Goal: Task Accomplishment & Management: Manage account settings

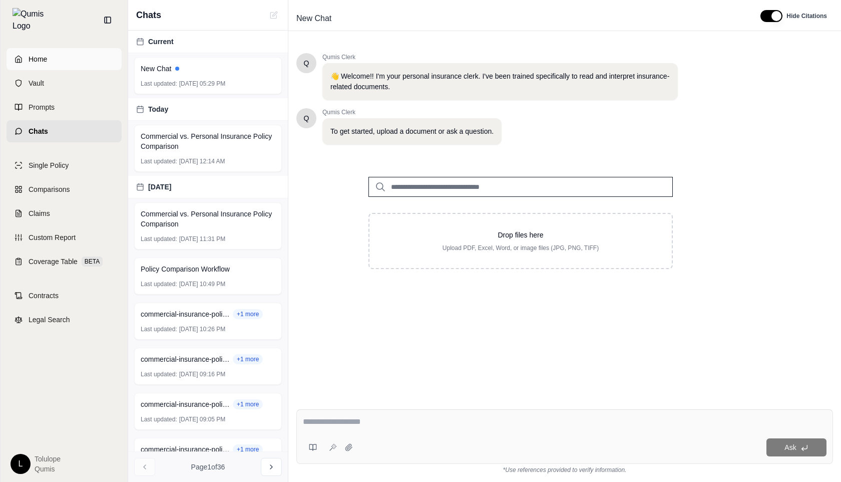
click at [49, 57] on link "Home" at bounding box center [64, 59] width 115 height 22
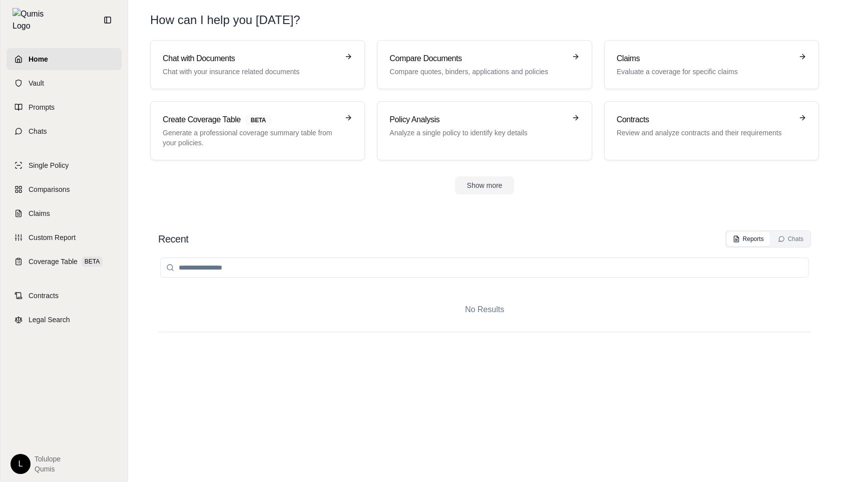
click at [35, 54] on span "Home" at bounding box center [39, 59] width 20 height 10
click at [224, 47] on link "Chat with Documents Chat with your insurance related documents" at bounding box center [257, 64] width 215 height 49
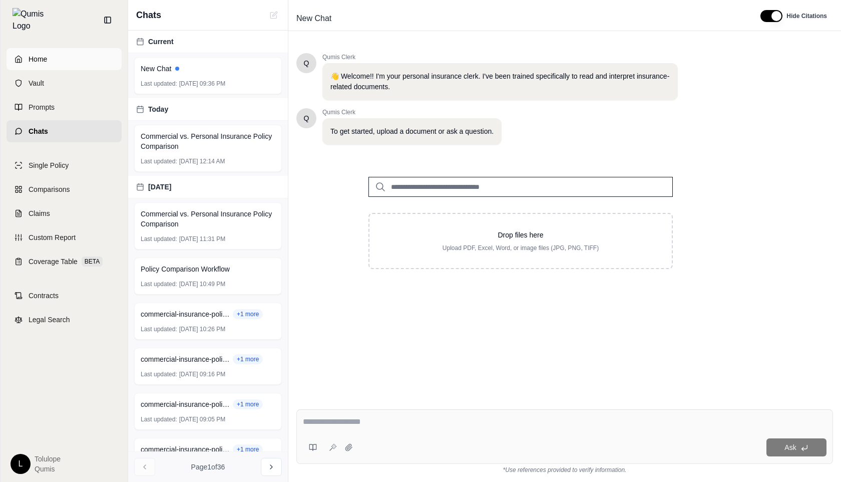
click at [49, 48] on link "Home" at bounding box center [64, 59] width 115 height 22
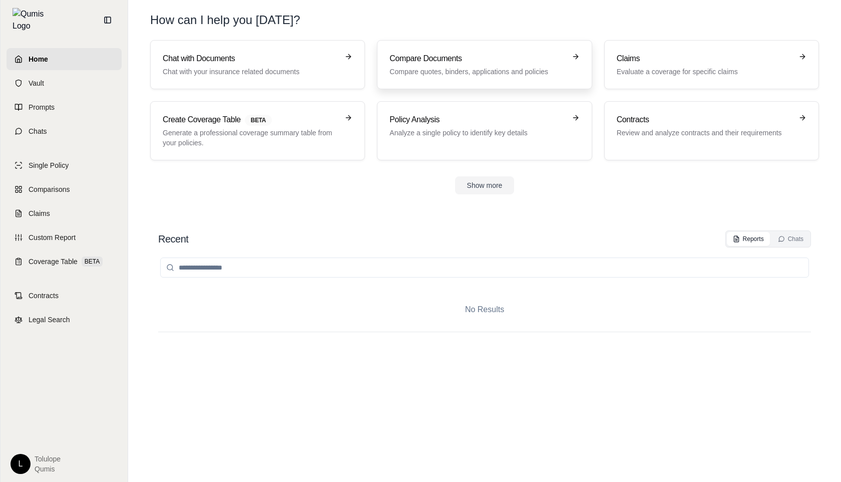
click at [437, 62] on h3 "Compare Documents" at bounding box center [478, 59] width 176 height 12
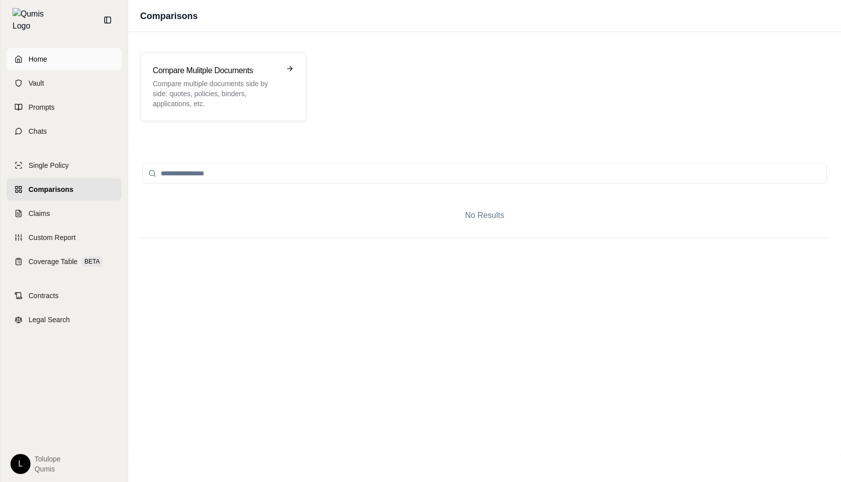
click at [59, 51] on link "Home" at bounding box center [64, 59] width 115 height 22
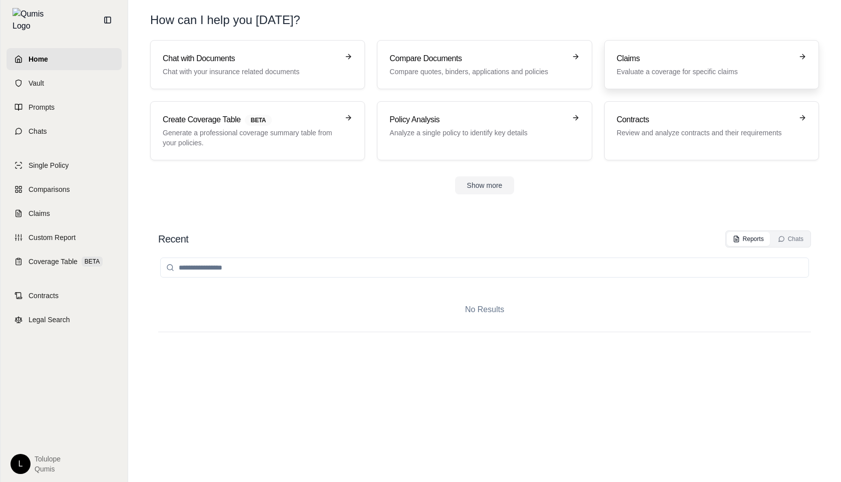
click at [659, 52] on link "Claims Evaluate a coverage for specific claims" at bounding box center [711, 64] width 215 height 49
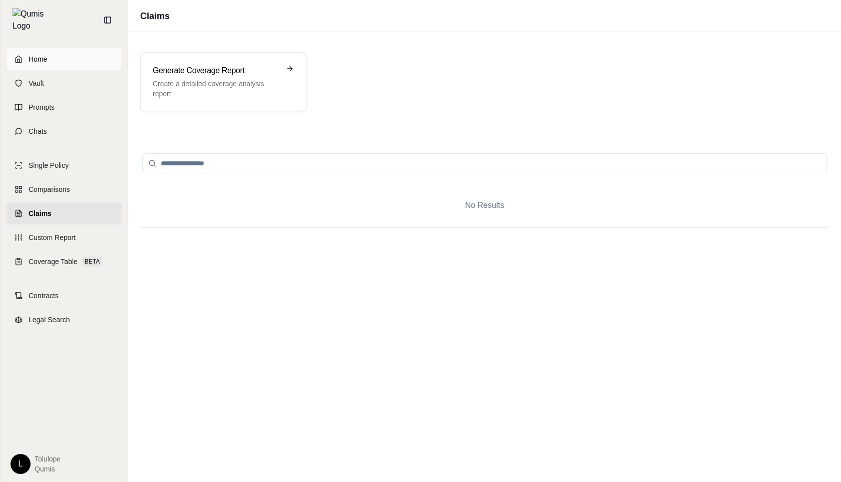
click at [81, 52] on link "Home" at bounding box center [64, 59] width 115 height 22
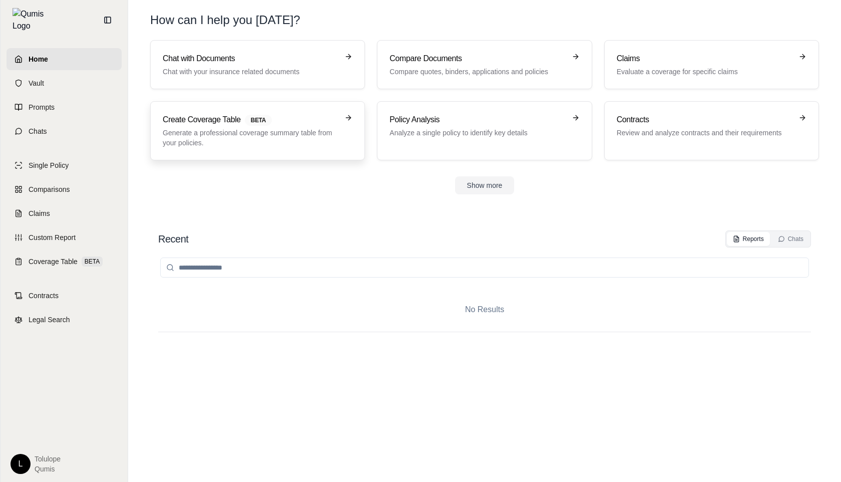
click at [244, 125] on h3 "Create Coverage Table BETA" at bounding box center [251, 120] width 176 height 12
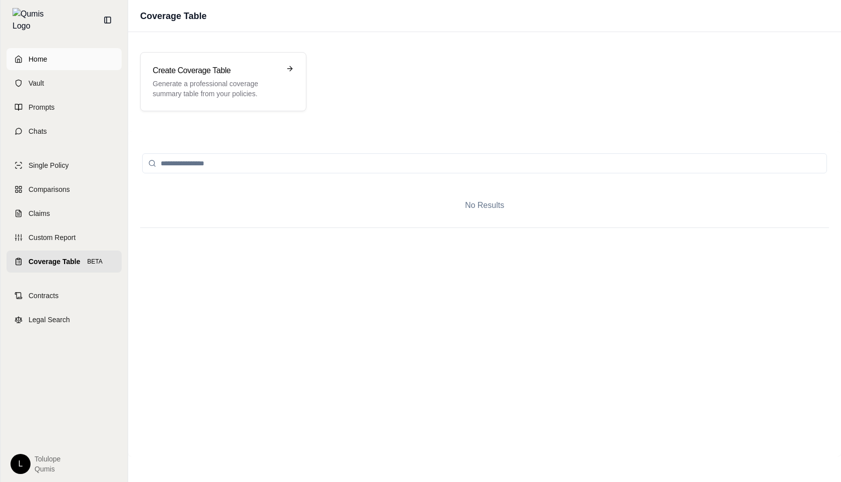
click at [77, 58] on link "Home" at bounding box center [64, 59] width 115 height 22
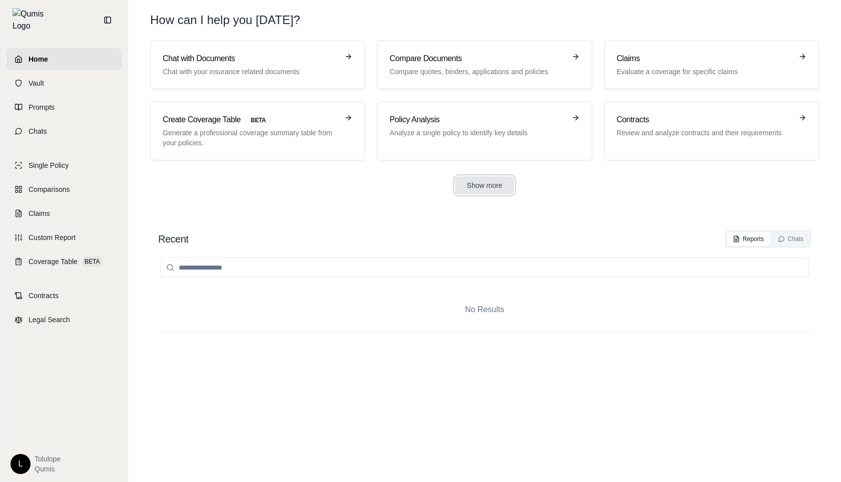
click at [489, 188] on button "Show more" at bounding box center [485, 185] width 60 height 18
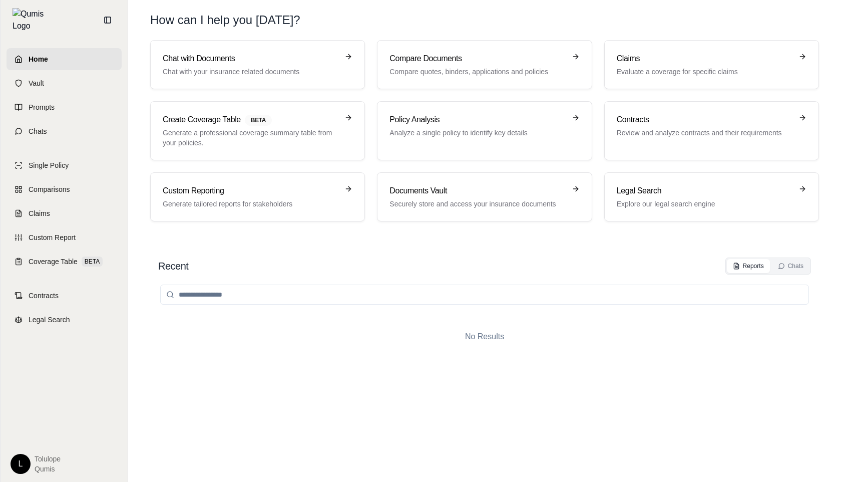
click at [47, 60] on link "Home" at bounding box center [64, 59] width 115 height 22
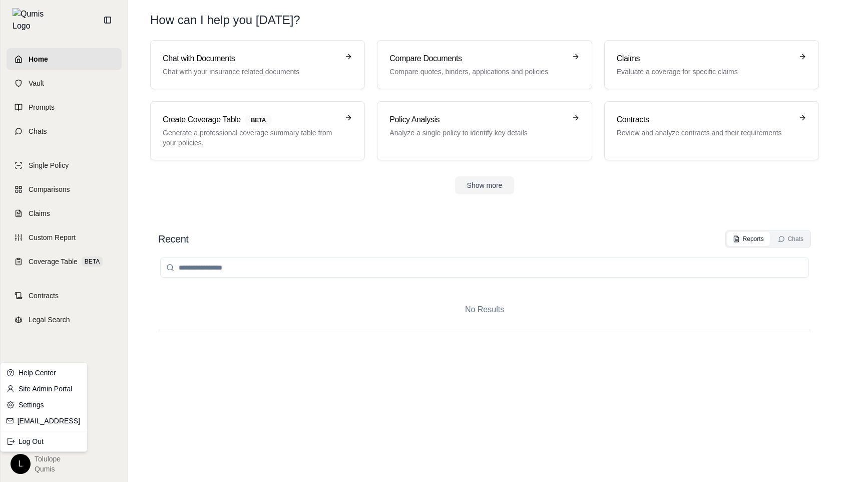
click at [24, 465] on html "Home Vault Prompts Chats Single Policy Comparisons Claims Custom Report Coverag…" at bounding box center [420, 241] width 841 height 482
click at [45, 439] on div "Log Out" at bounding box center [44, 441] width 83 height 16
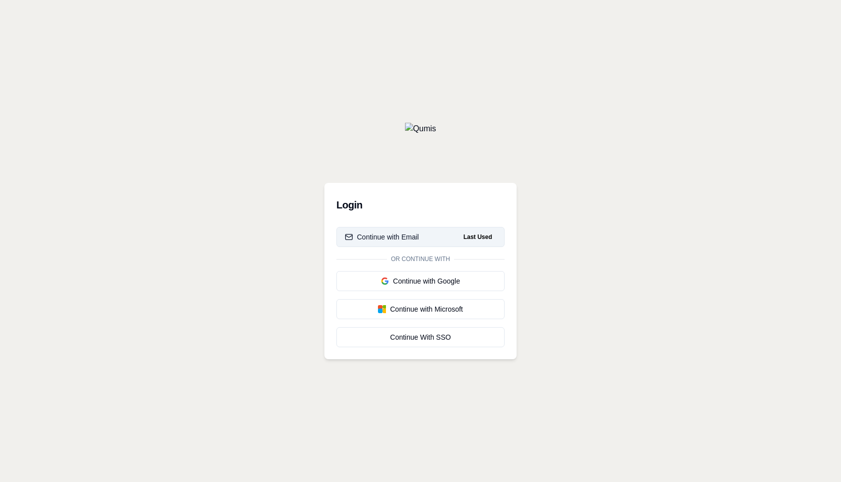
click at [425, 238] on button "Continue with Email Last Used" at bounding box center [420, 237] width 168 height 20
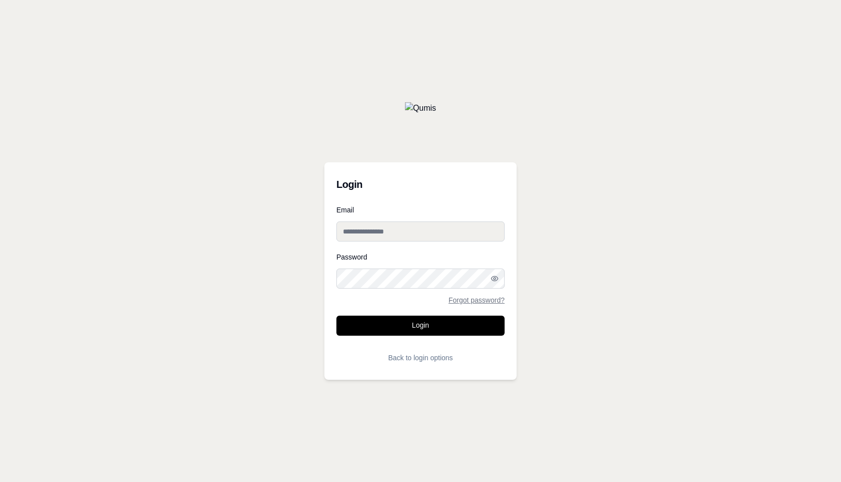
click at [395, 229] on input "Email" at bounding box center [420, 231] width 168 height 20
type input "**********"
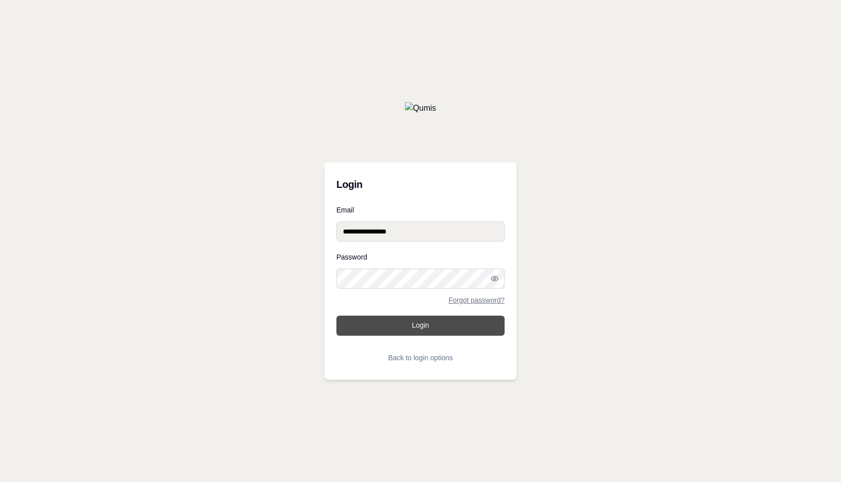
click at [404, 325] on button "Login" at bounding box center [420, 325] width 168 height 20
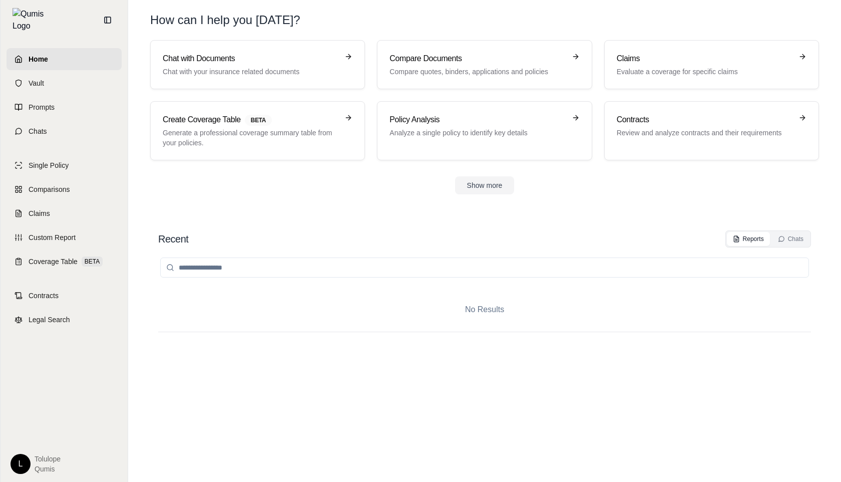
click at [18, 467] on html "Home Vault Prompts Chats Single Policy Comparisons Claims Custom Report Coverag…" at bounding box center [420, 241] width 841 height 482
click at [41, 440] on div "Log Out" at bounding box center [44, 441] width 83 height 16
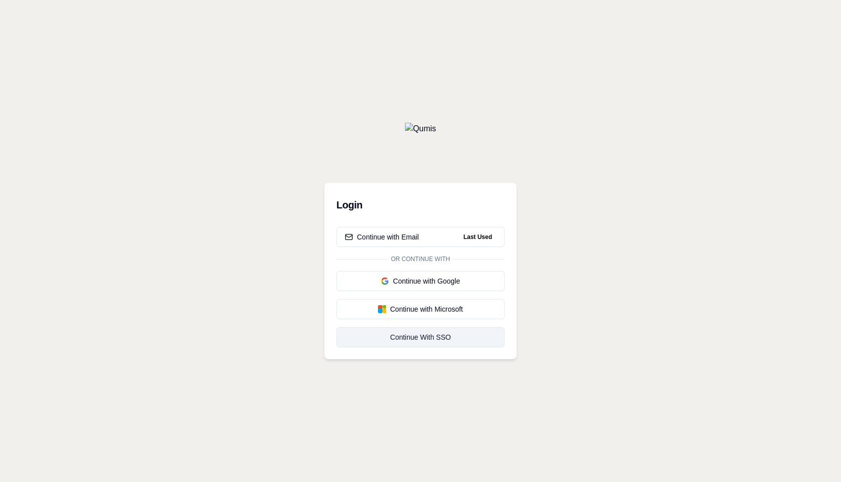
click at [445, 340] on div "Continue With SSO" at bounding box center [420, 337] width 151 height 10
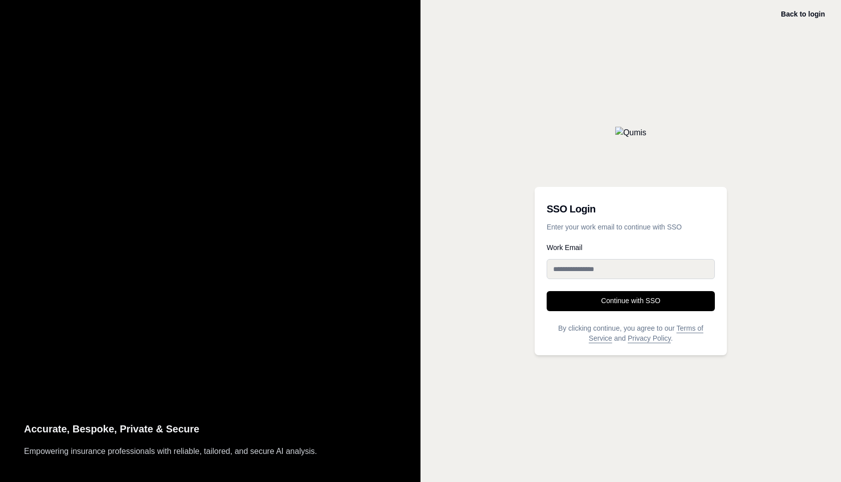
click at [601, 269] on input "Work Email" at bounding box center [631, 269] width 168 height 20
type input "**********"
click at [604, 305] on button "Continue with SSO" at bounding box center [631, 301] width 168 height 20
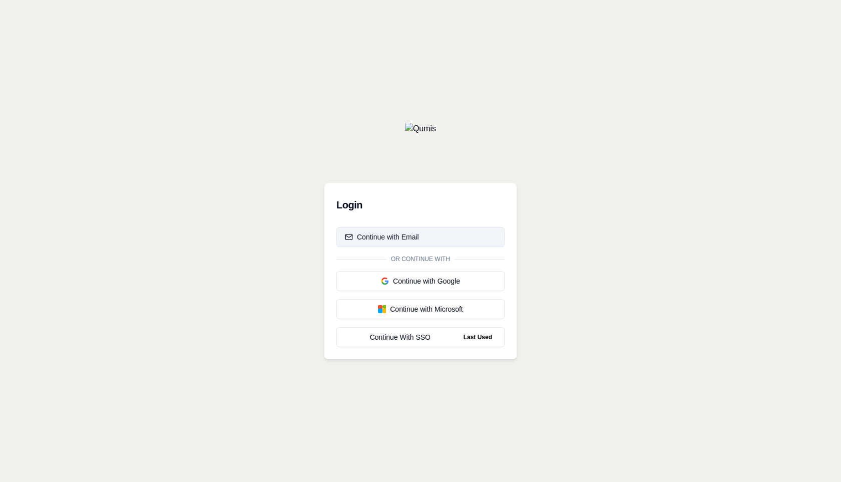
click at [418, 234] on div "Continue with Email" at bounding box center [382, 237] width 74 height 10
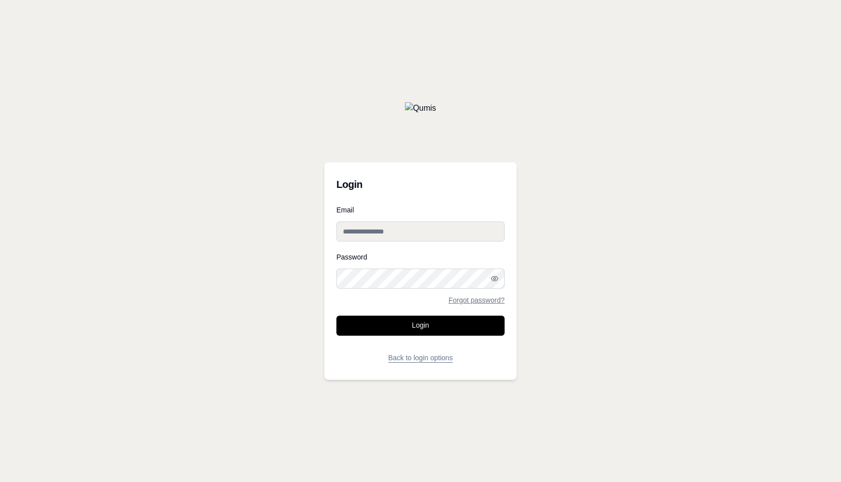
click at [408, 356] on button "Back to login options" at bounding box center [420, 357] width 168 height 20
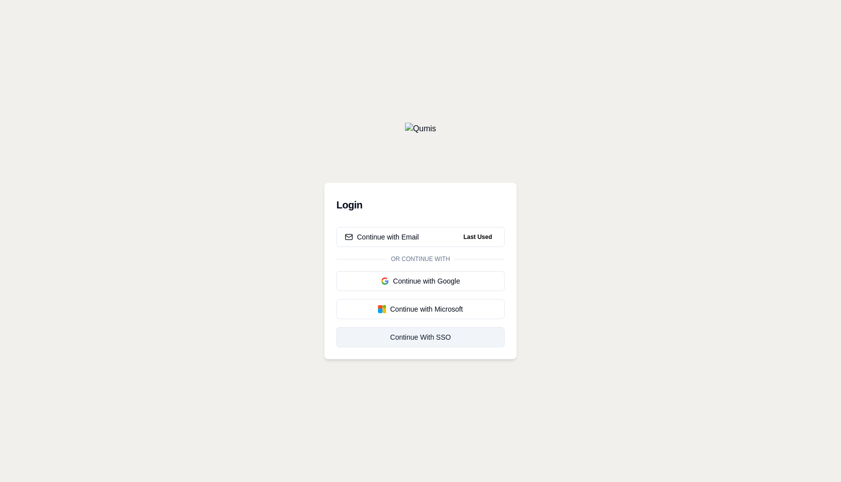
click at [427, 333] on div "Continue With SSO" at bounding box center [420, 337] width 151 height 10
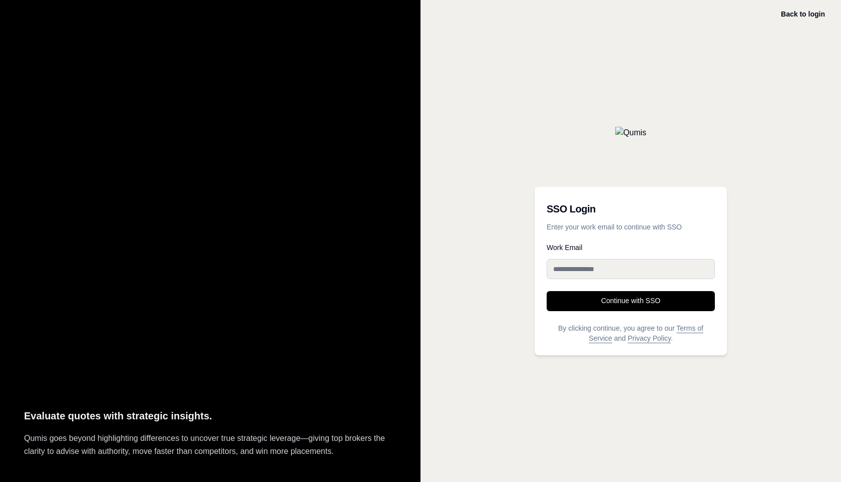
click at [575, 267] on input "Work Email" at bounding box center [631, 269] width 168 height 20
type input "**********"
click at [620, 298] on button "Continue with SSO" at bounding box center [631, 301] width 168 height 20
